Goal: Task Accomplishment & Management: Manage account settings

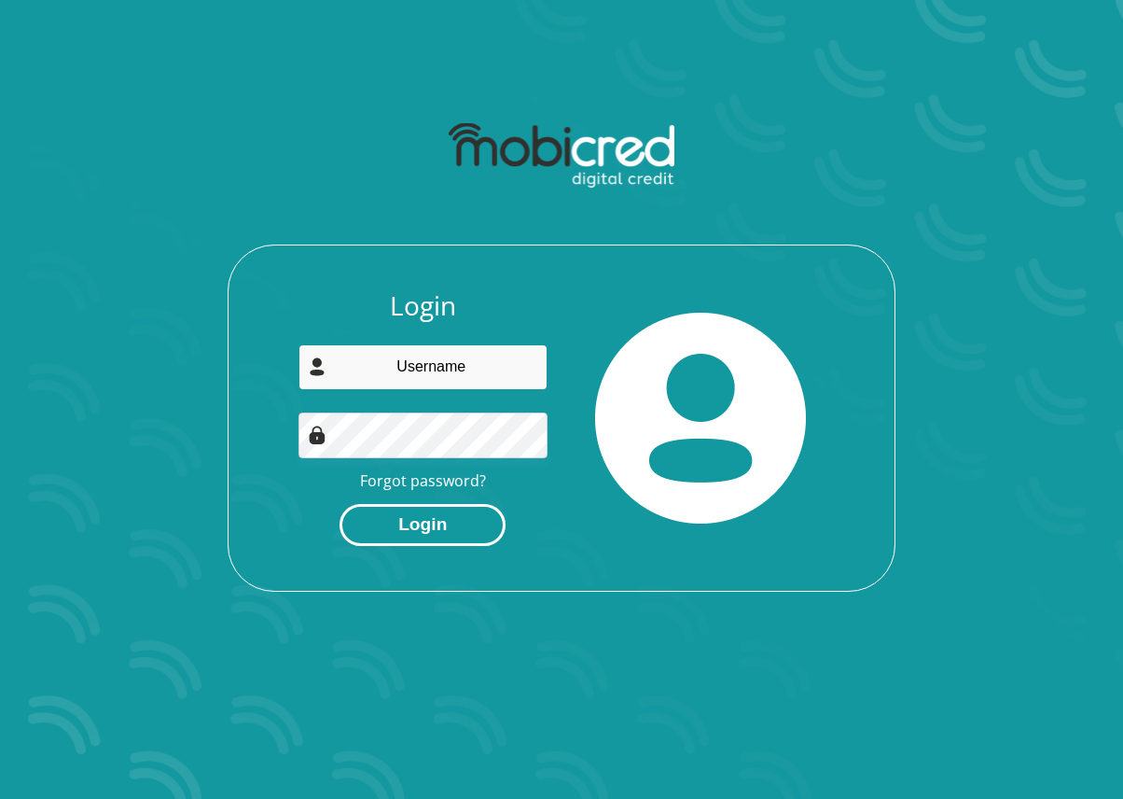
type input "[EMAIL_ADDRESS][DOMAIN_NAME]"
click at [419, 530] on button "Login" at bounding box center [423, 525] width 166 height 42
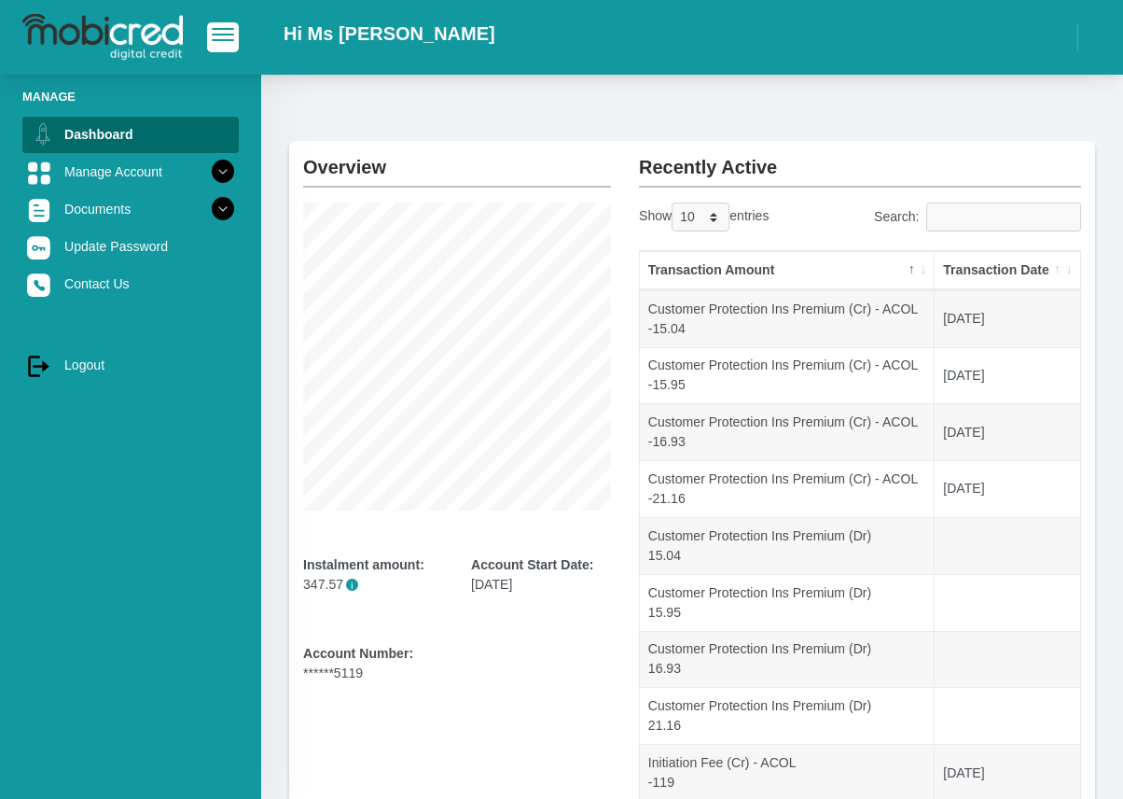
scroll to position [29, 0]
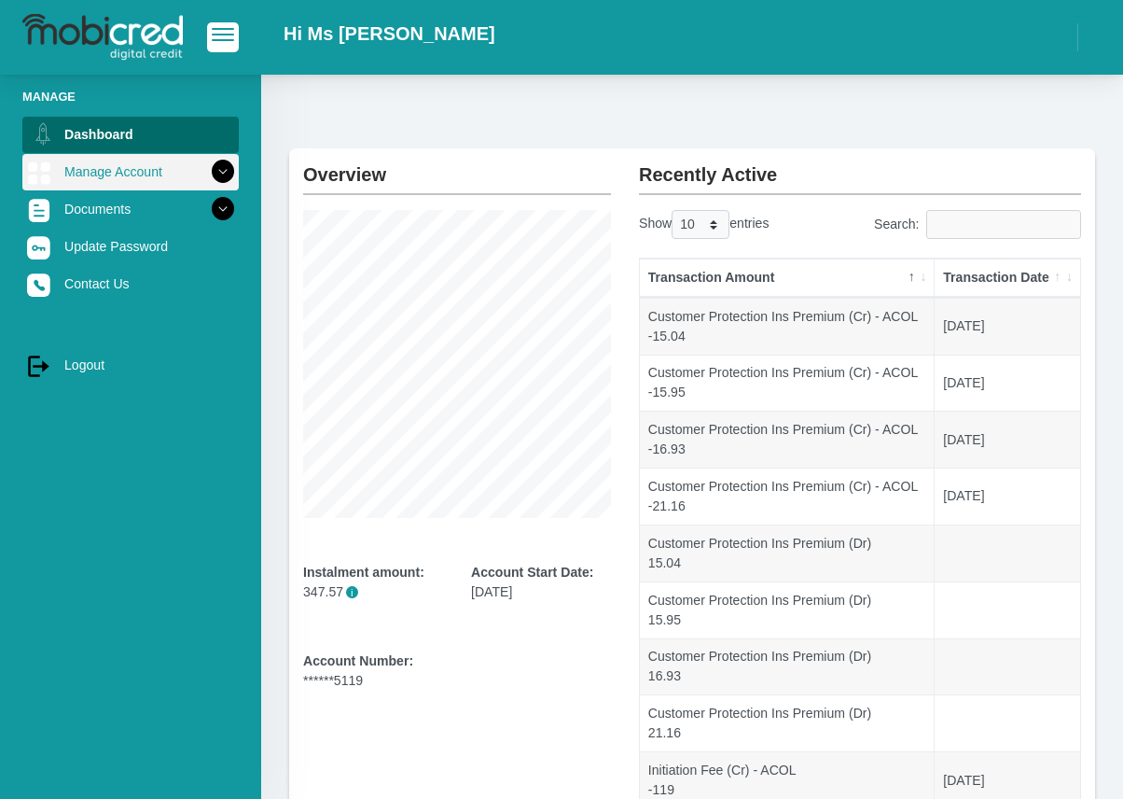
click at [150, 166] on link "Manage Account" at bounding box center [130, 171] width 216 height 35
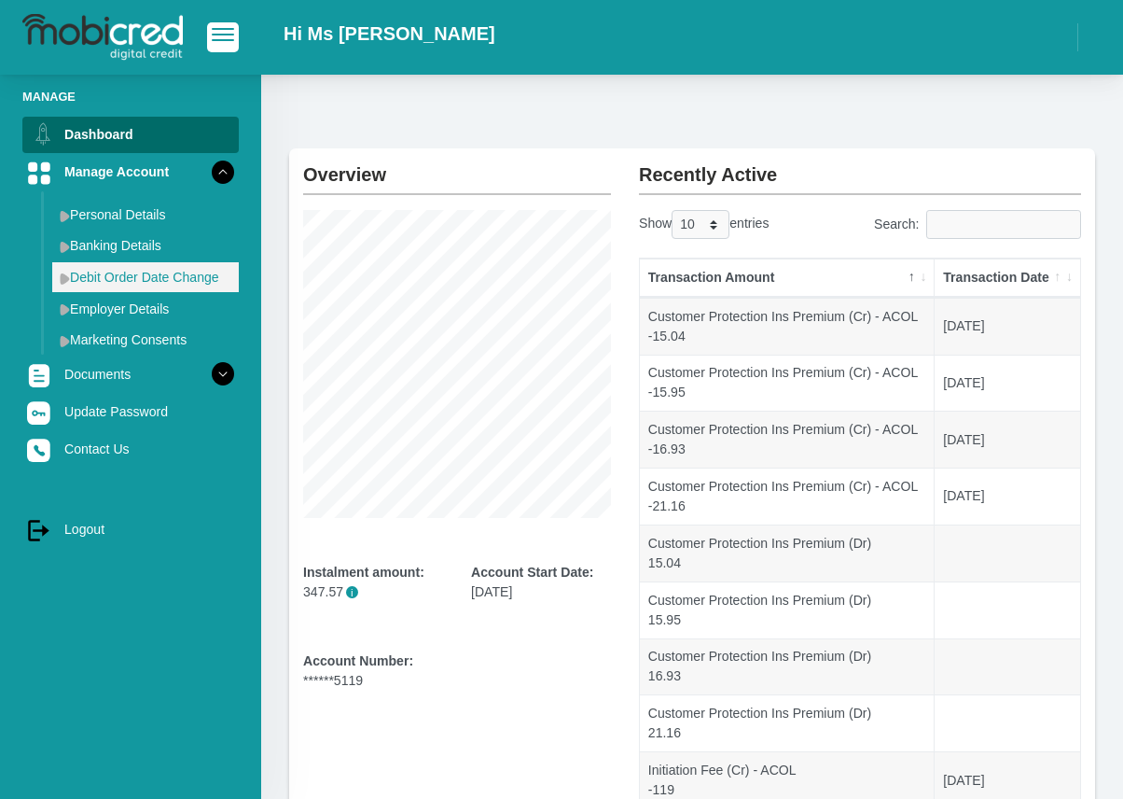
click at [149, 270] on link "Debit Order Date Change" at bounding box center [145, 277] width 187 height 30
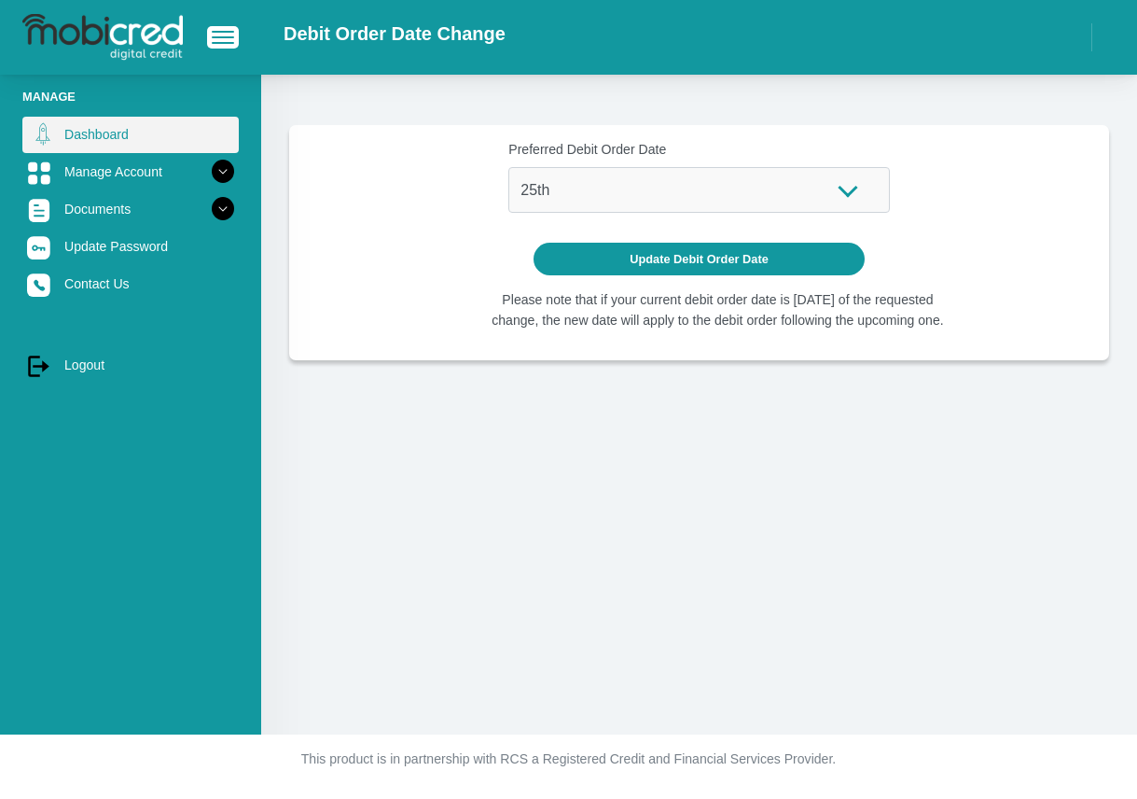
click at [122, 122] on link "Dashboard" at bounding box center [130, 134] width 216 height 35
click at [119, 142] on link "Dashboard" at bounding box center [130, 134] width 216 height 35
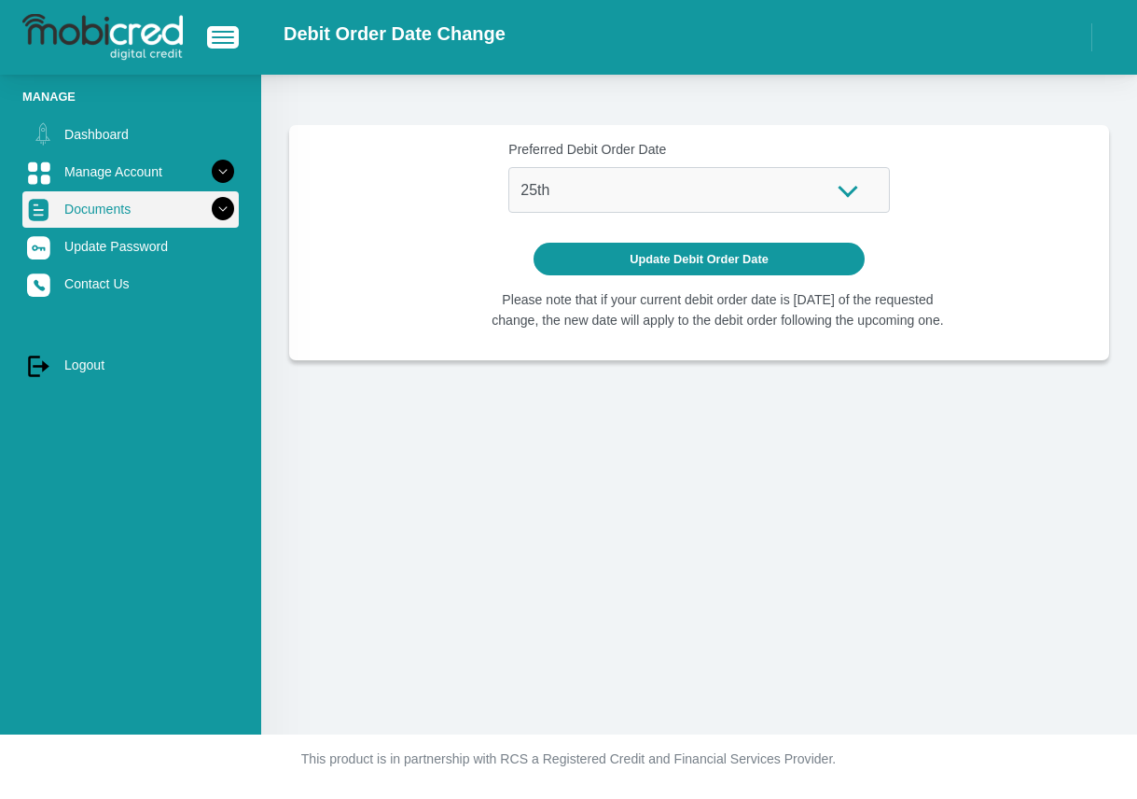
click at [140, 218] on link "Documents" at bounding box center [130, 208] width 216 height 35
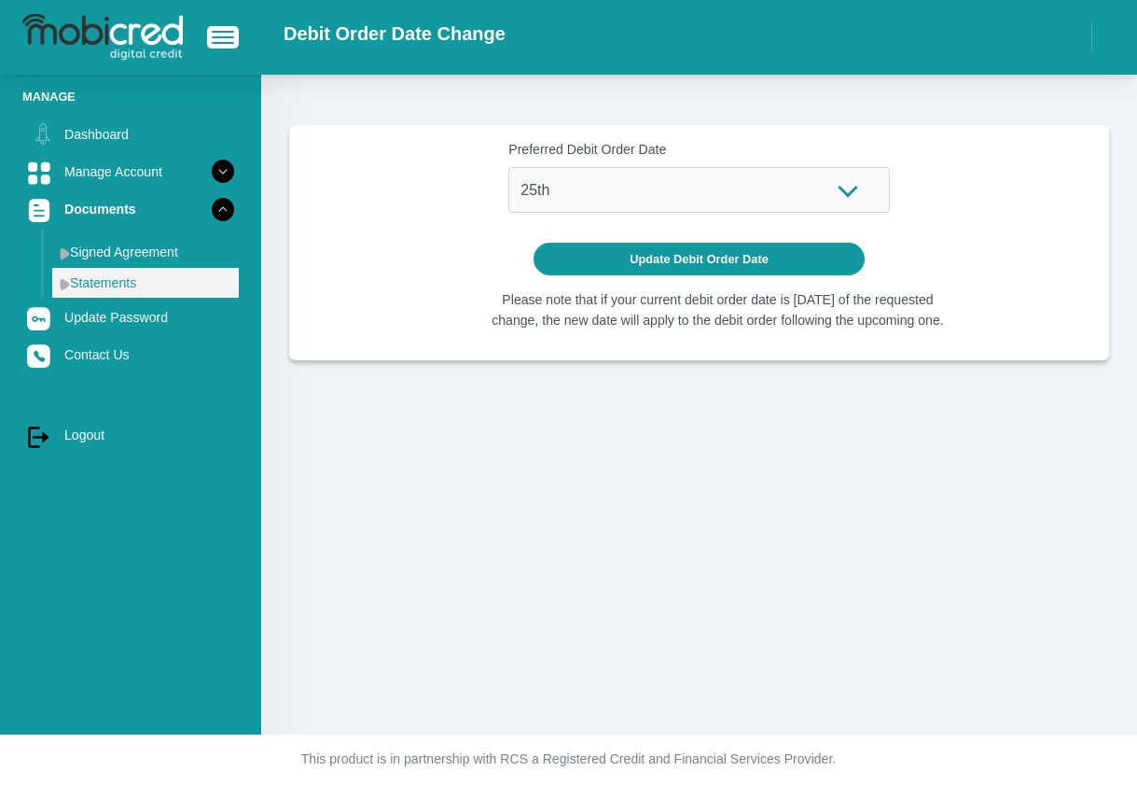
click at [148, 282] on link "Statements" at bounding box center [145, 283] width 187 height 30
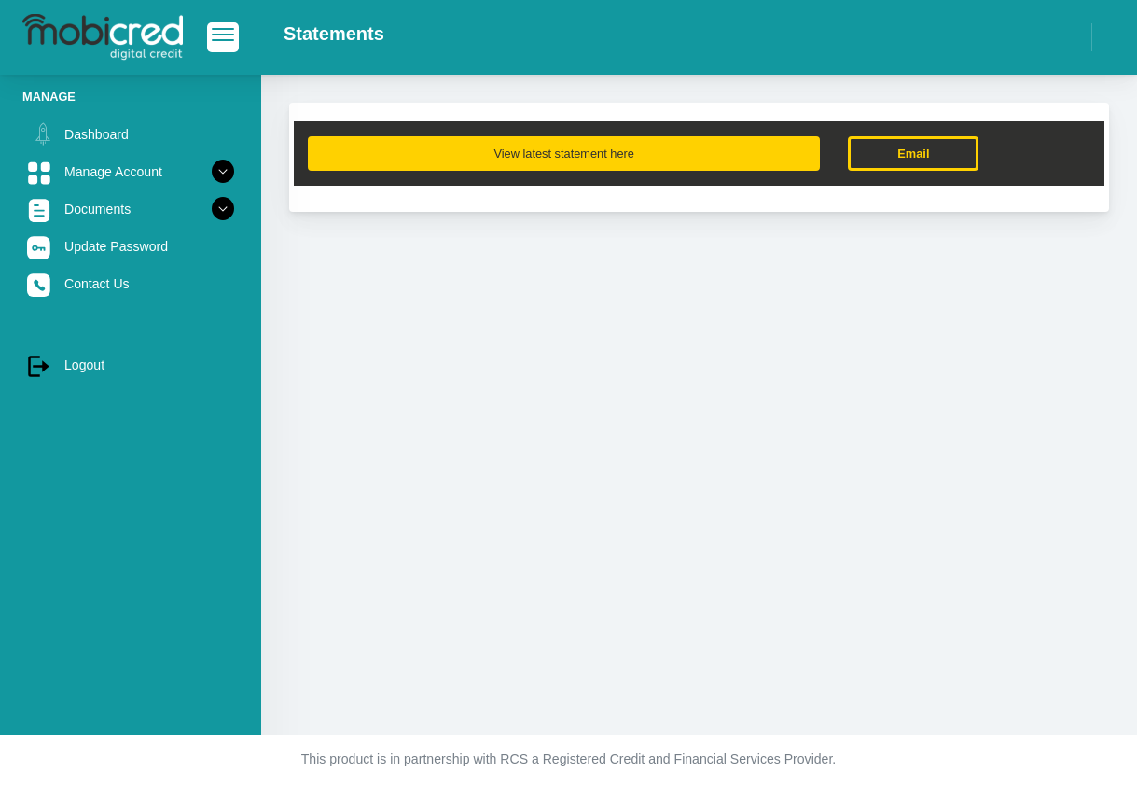
click at [545, 158] on button "View latest statement here" at bounding box center [564, 153] width 512 height 35
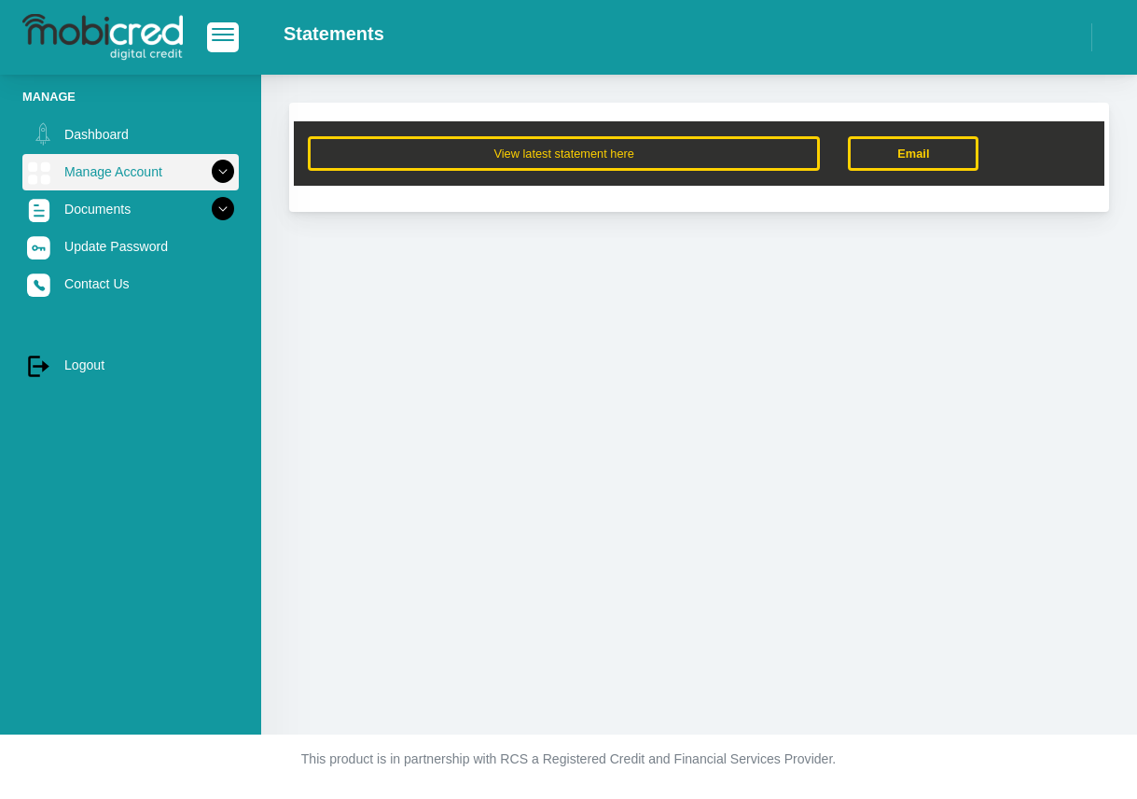
click at [115, 172] on link "Manage Account" at bounding box center [130, 171] width 216 height 35
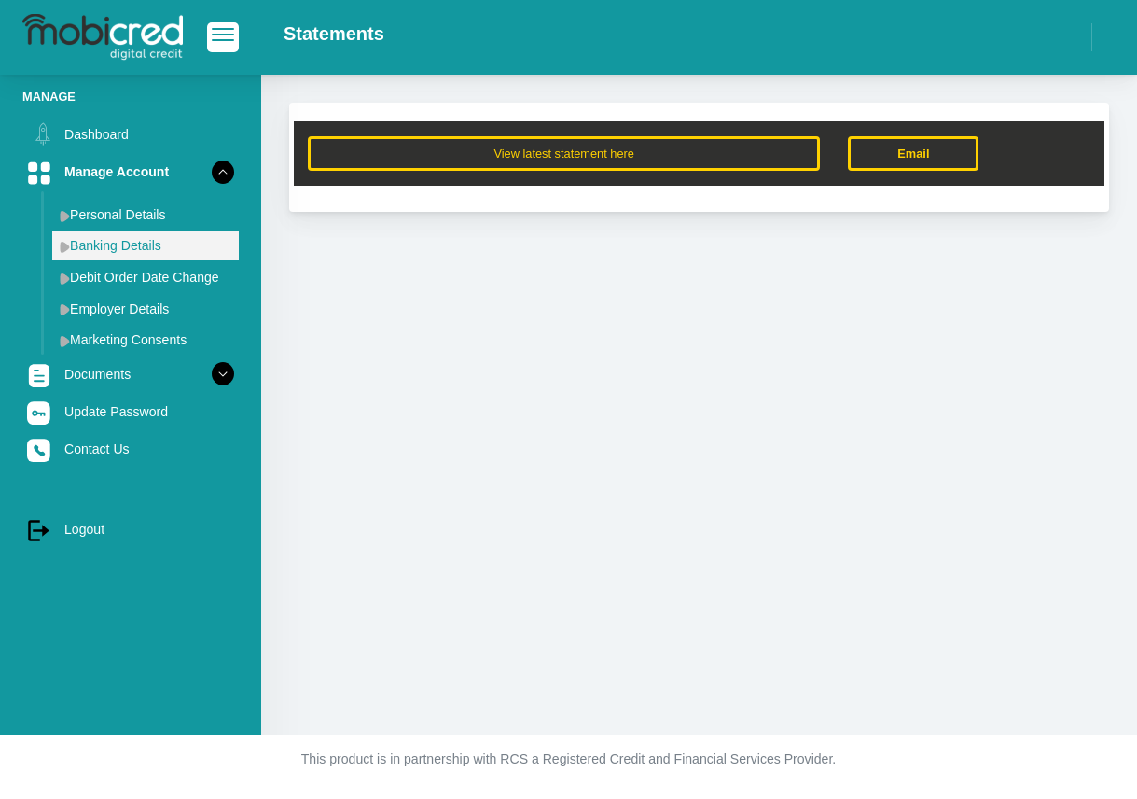
click at [153, 240] on link "Banking Details" at bounding box center [145, 245] width 187 height 30
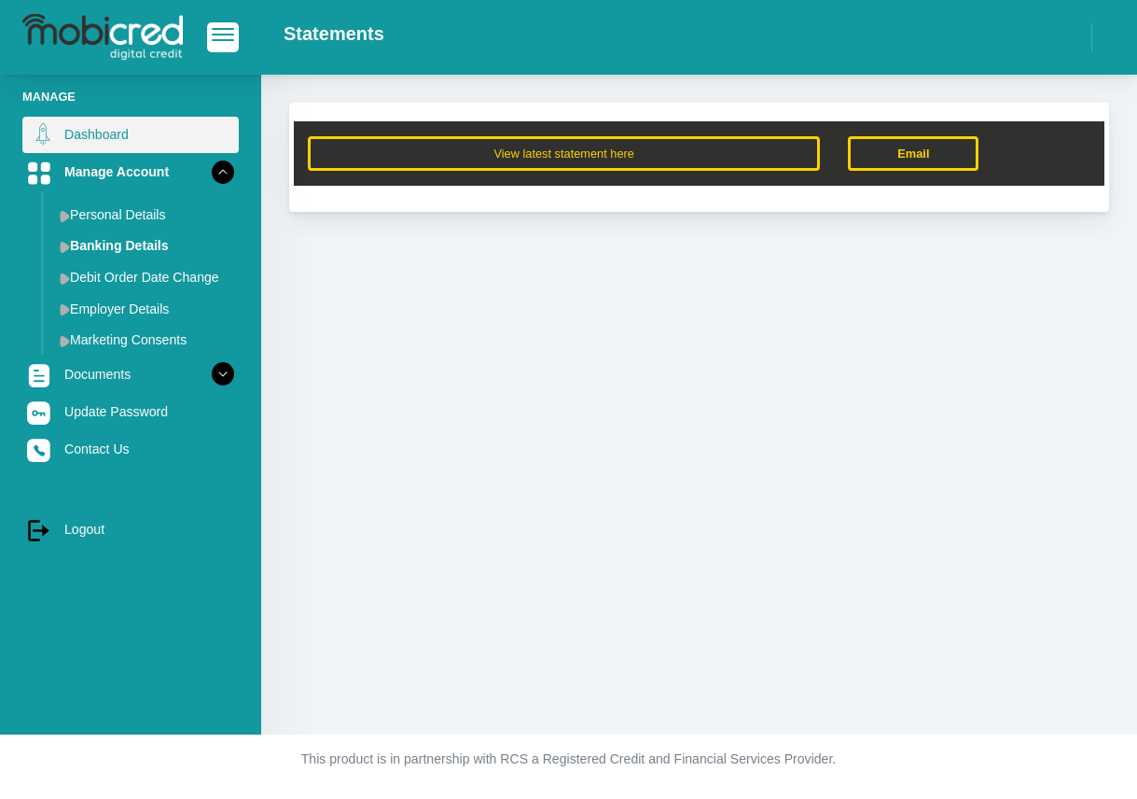
click at [124, 141] on link "Dashboard" at bounding box center [130, 134] width 216 height 35
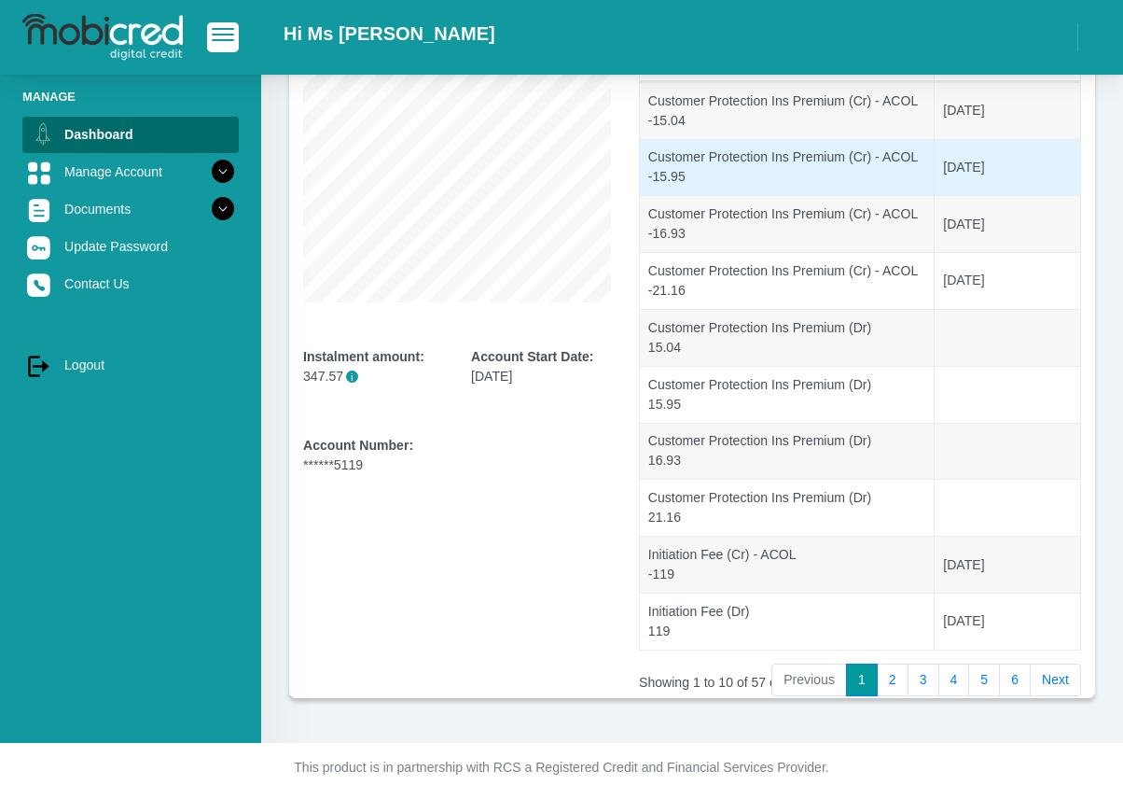
scroll to position [248, 0]
